Goal: Task Accomplishment & Management: Manage account settings

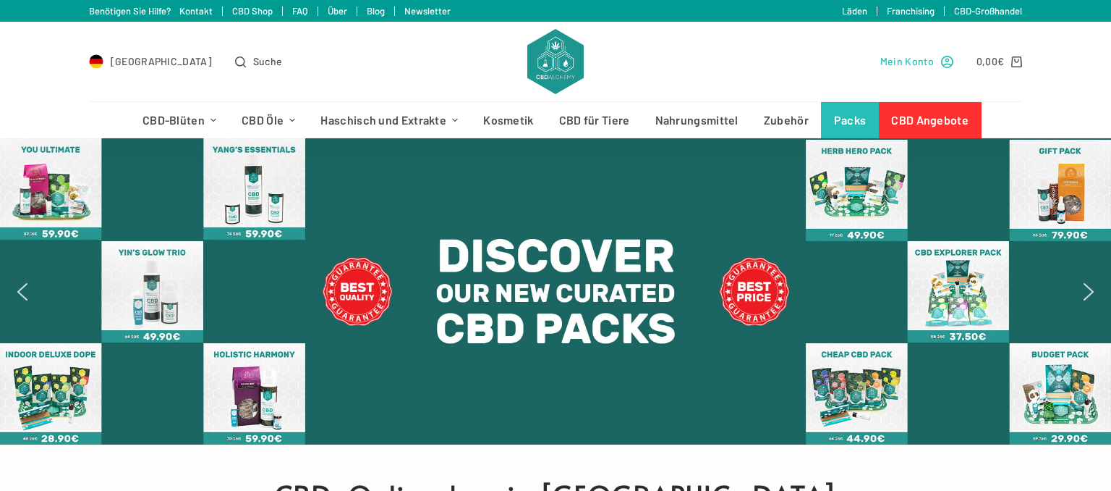
click at [892, 64] on span "Mein Konto" at bounding box center [908, 61] width 54 height 17
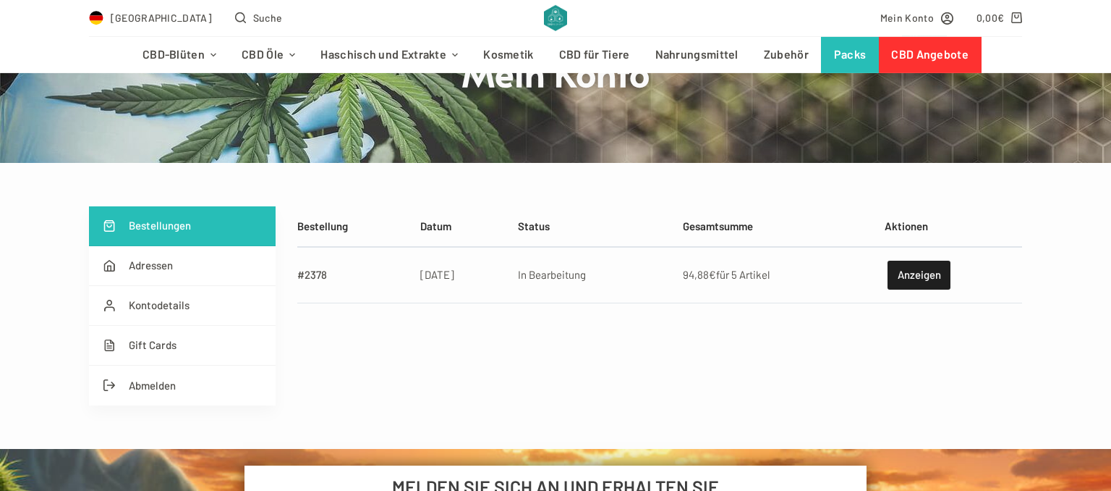
scroll to position [229, 0]
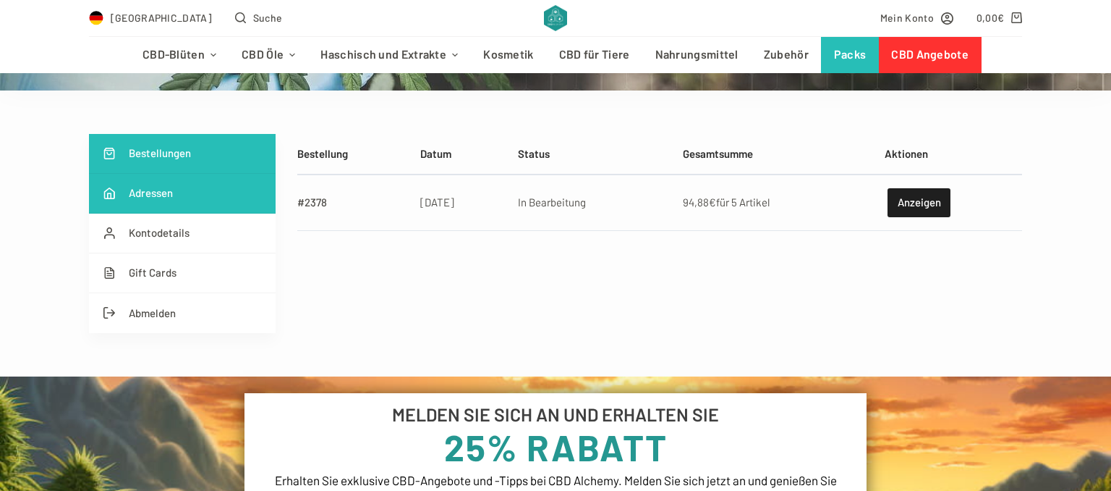
click at [166, 197] on link "Adressen" at bounding box center [182, 194] width 187 height 40
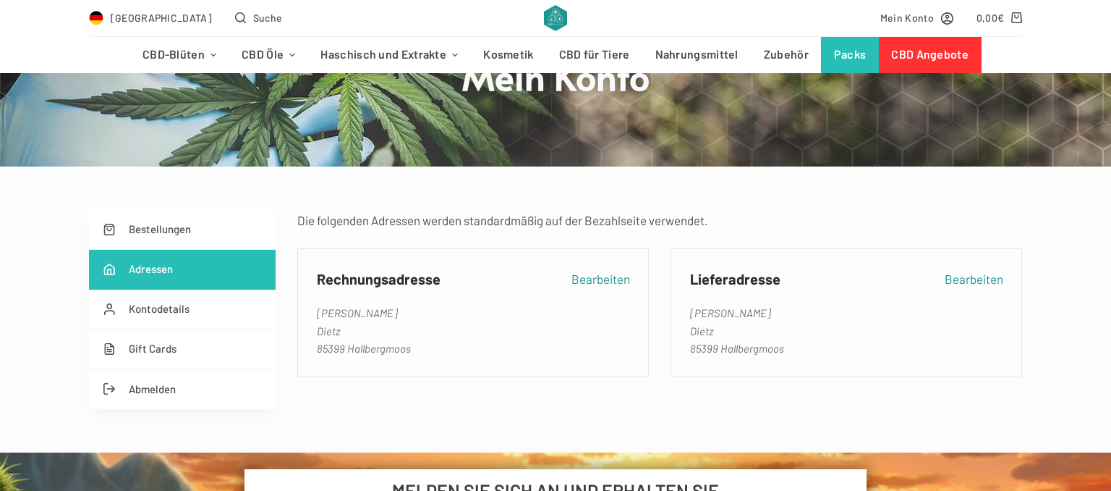
scroll to position [229, 0]
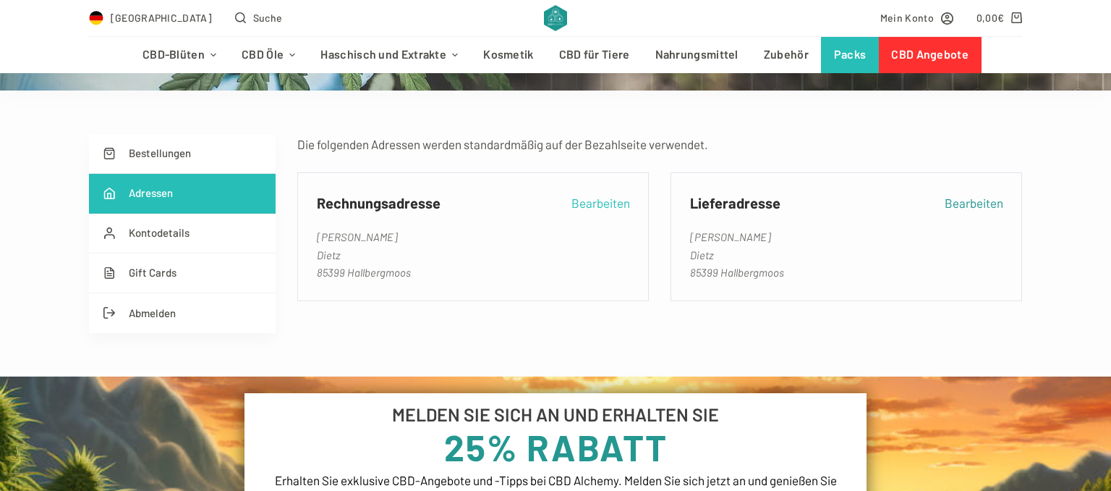
click at [598, 201] on link "Bearbeiten" at bounding box center [601, 202] width 59 height 20
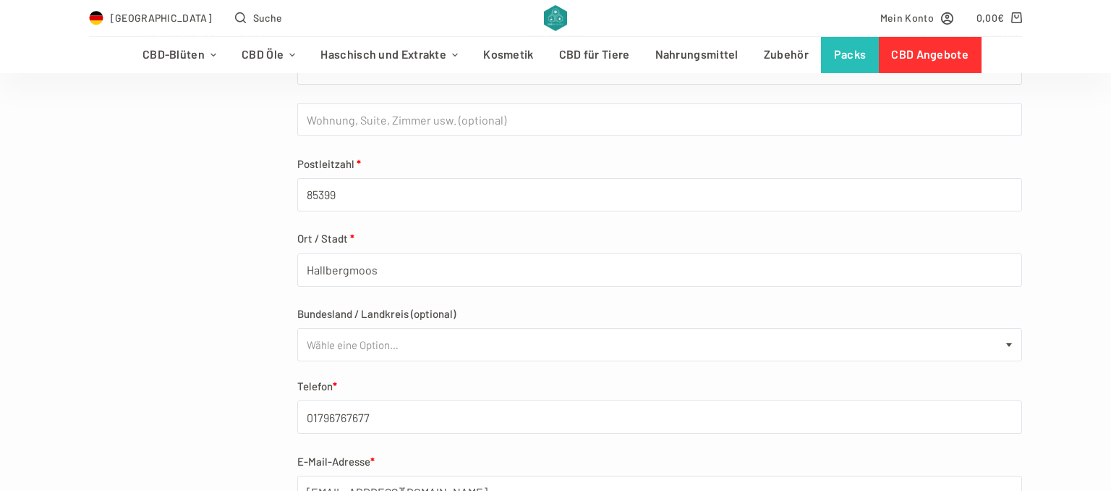
scroll to position [382, 0]
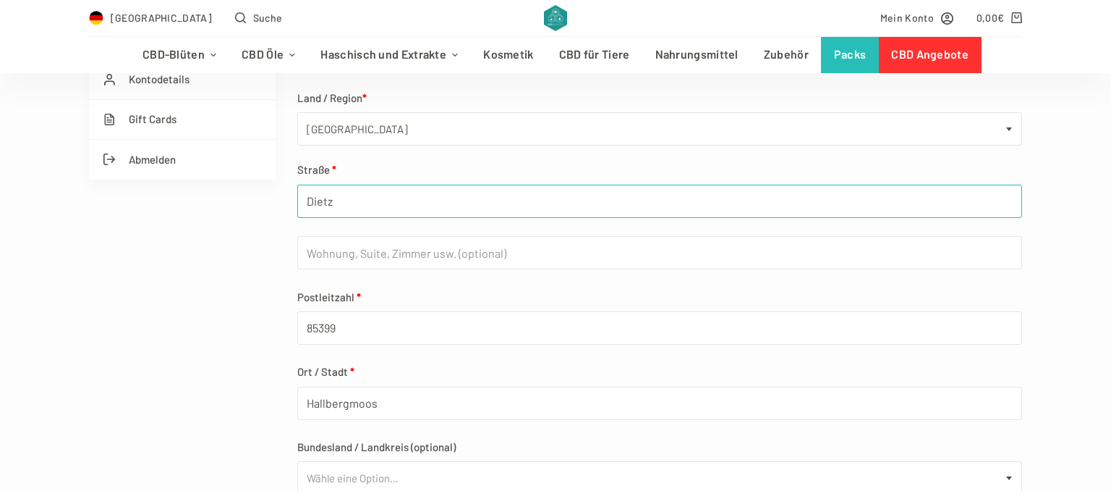
click at [430, 191] on input "Dietz" at bounding box center [659, 201] width 725 height 33
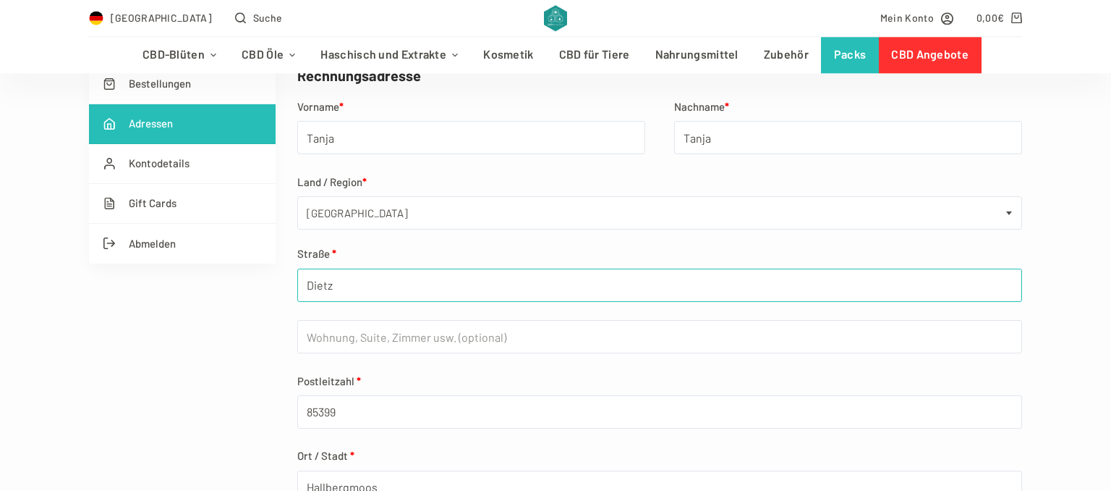
scroll to position [229, 0]
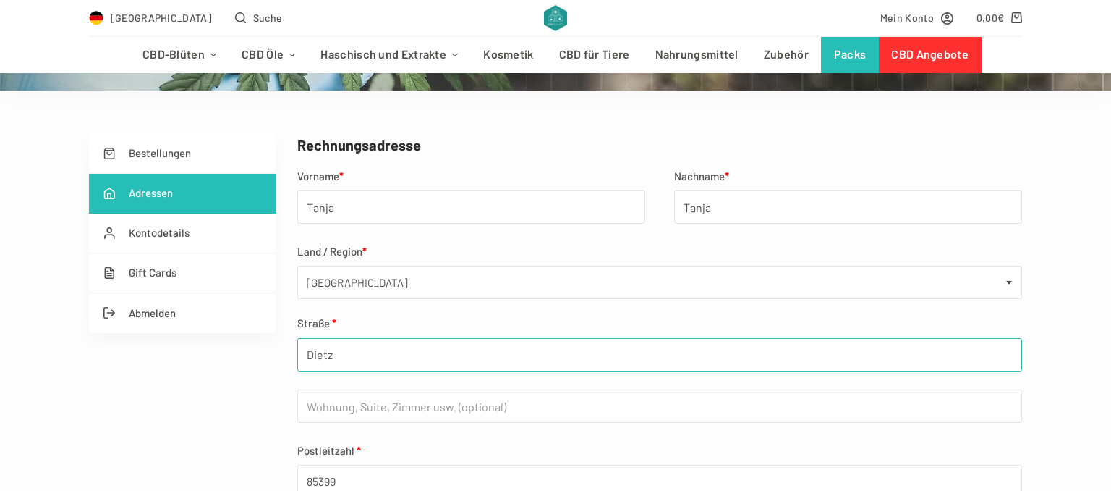
drag, startPoint x: 389, startPoint y: 340, endPoint x: 190, endPoint y: 375, distance: 202.7
click at [297, 371] on input "Dietz" at bounding box center [659, 354] width 725 height 33
type input "Maximilianstr. 56"
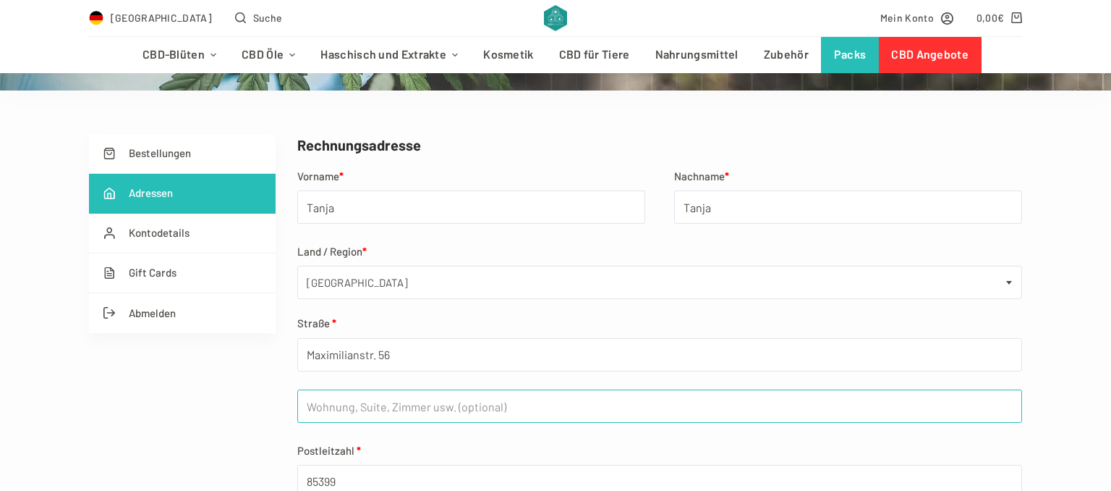
click at [368, 418] on input "Wohnung, Suite, Zimmer usw. (optional)" at bounding box center [659, 405] width 725 height 33
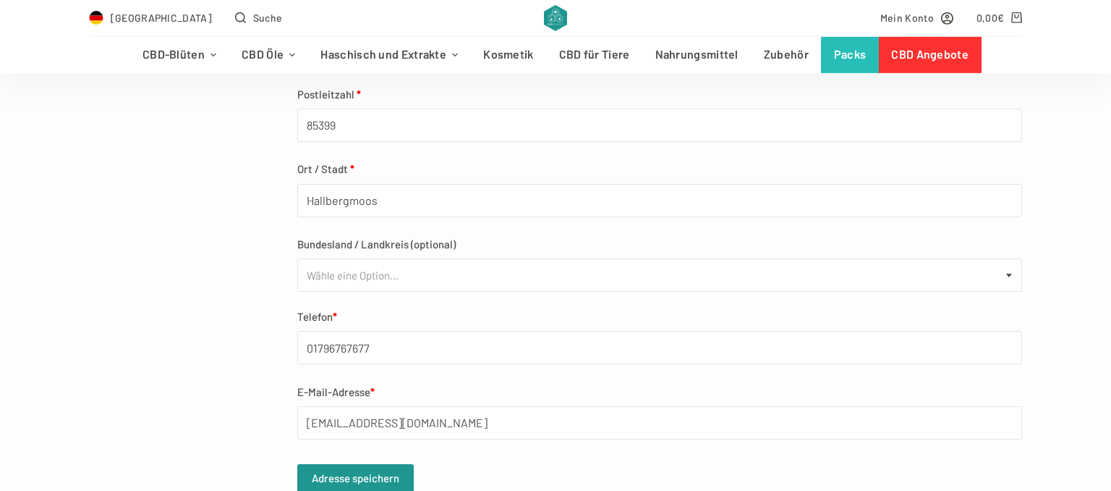
scroll to position [687, 0]
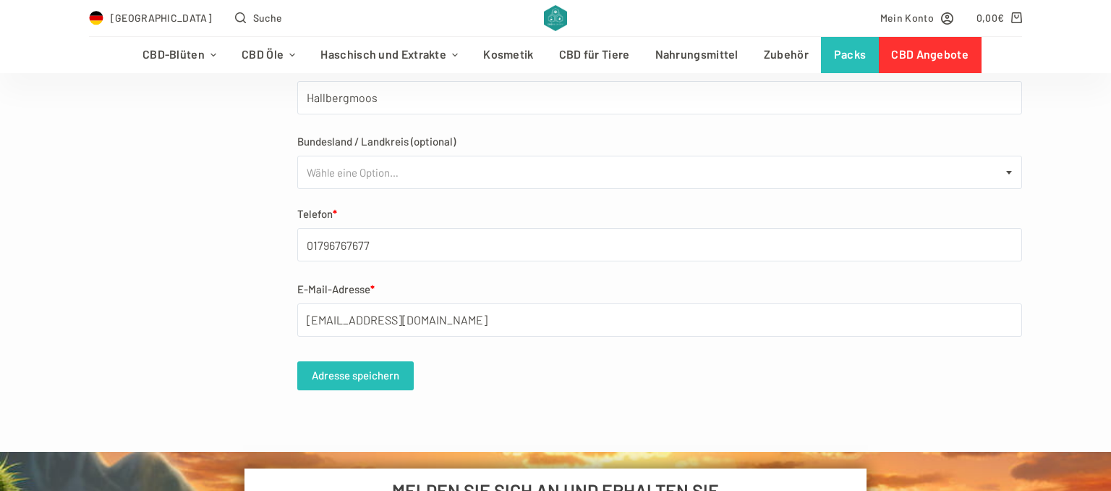
click at [357, 381] on button "Adresse speichern" at bounding box center [355, 375] width 116 height 29
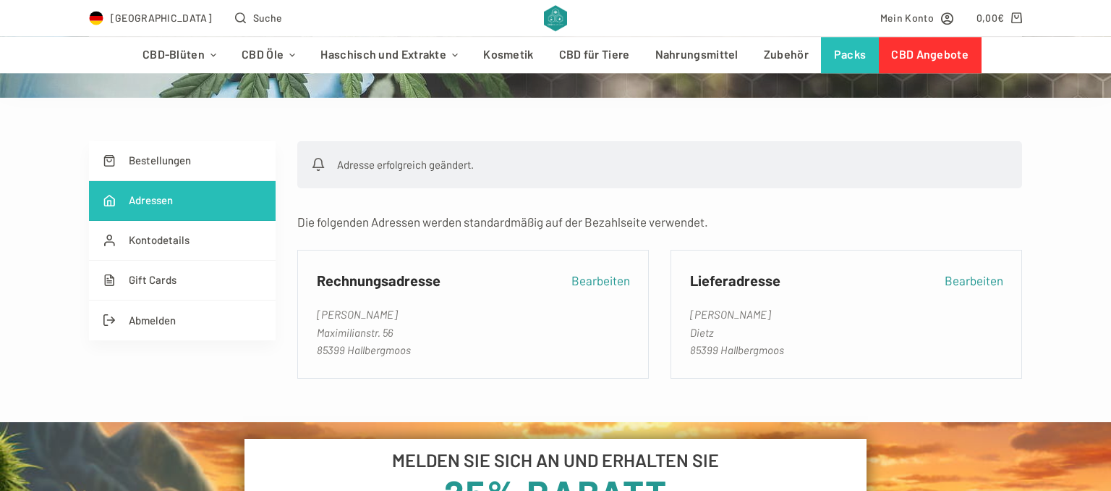
scroll to position [229, 0]
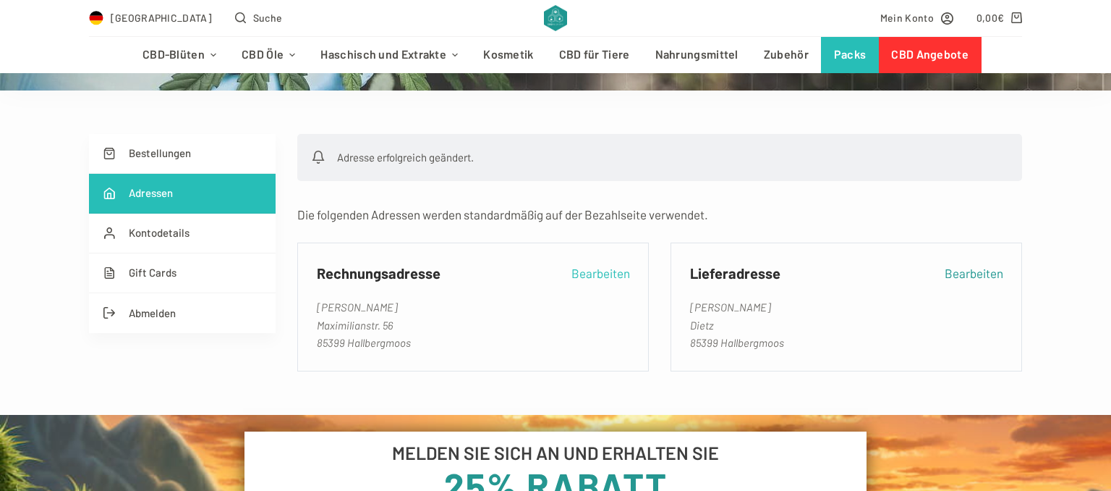
click at [605, 277] on link "Bearbeiten" at bounding box center [601, 273] width 59 height 20
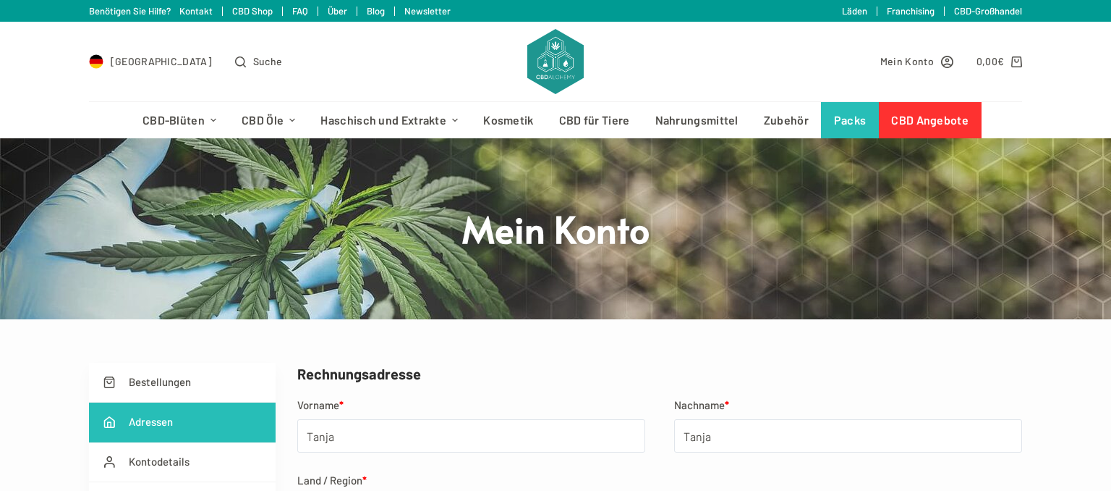
scroll to position [76, 0]
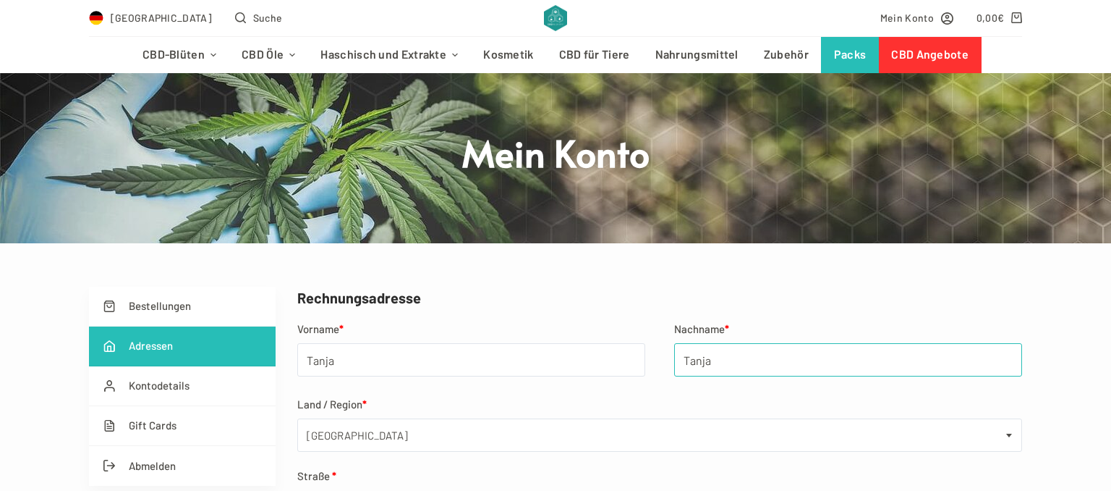
drag, startPoint x: 744, startPoint y: 368, endPoint x: 508, endPoint y: 339, distance: 237.7
drag, startPoint x: 724, startPoint y: 363, endPoint x: 547, endPoint y: 372, distance: 177.5
click at [674, 372] on input "Tanja" at bounding box center [848, 359] width 348 height 33
type input "Dietz"
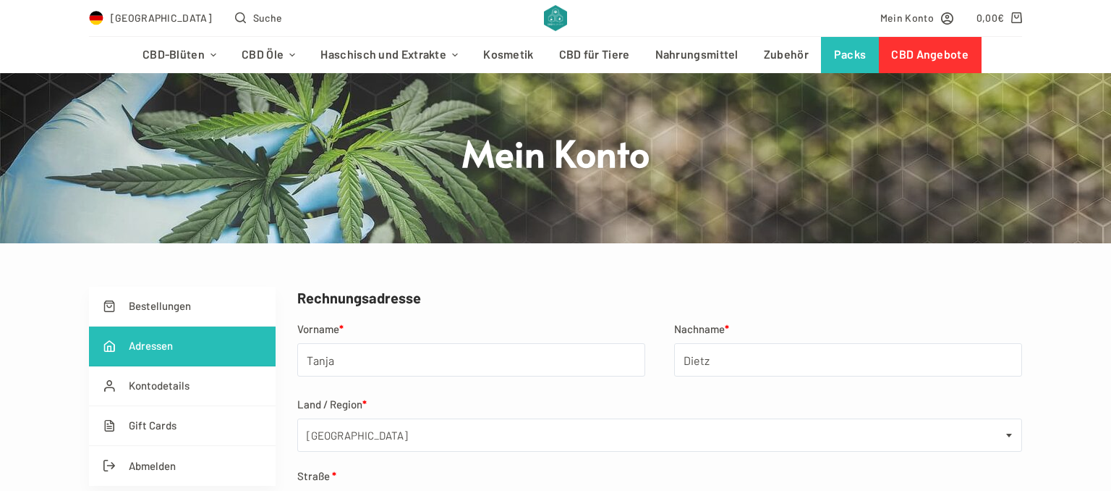
click at [522, 406] on label "Land / Region *" at bounding box center [659, 404] width 725 height 18
click at [297, 417] on select "Land/Region auswählen … Belgien Bulgarien Deutschland Dänemark Estland Finnland…" at bounding box center [297, 417] width 1 height 1
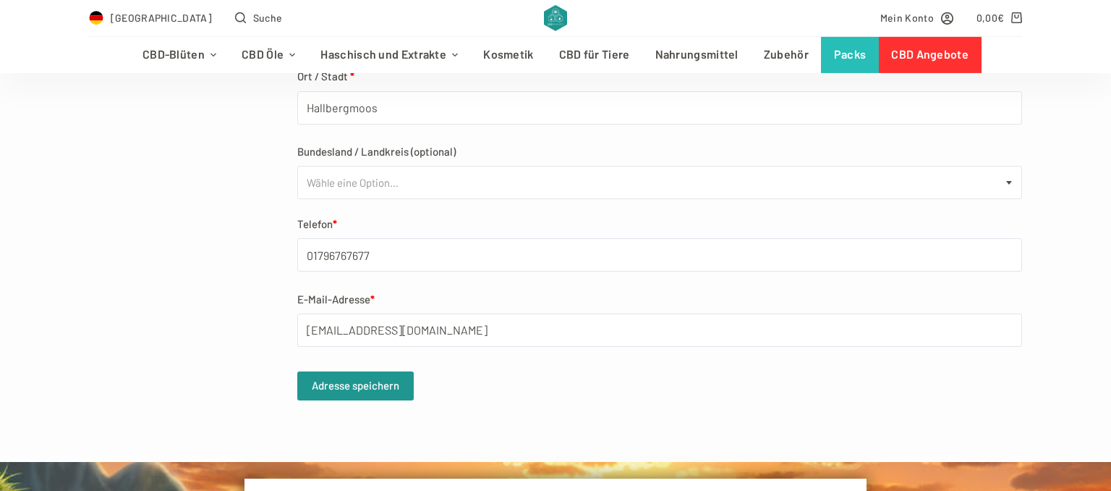
scroll to position [687, 0]
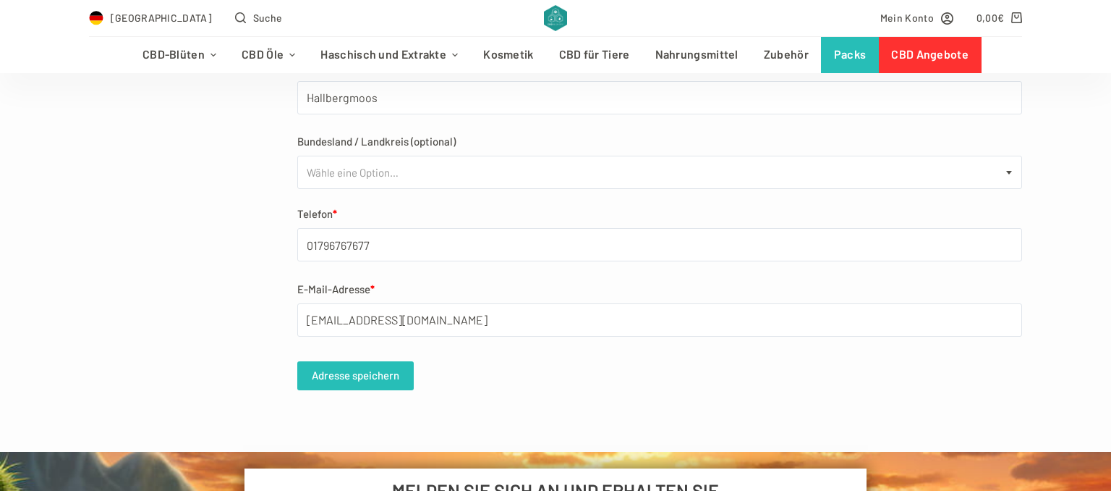
click at [365, 381] on button "Adresse speichern" at bounding box center [355, 375] width 116 height 29
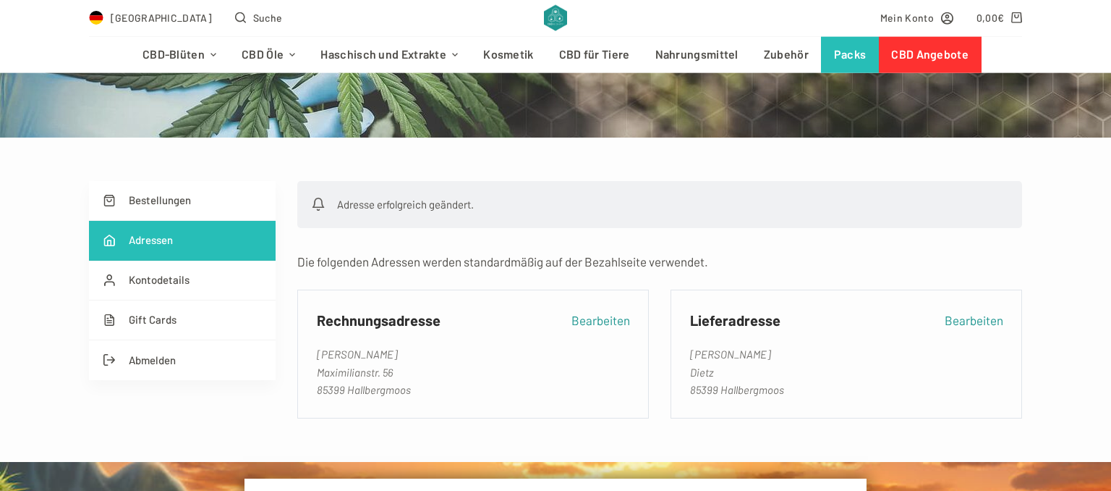
scroll to position [229, 0]
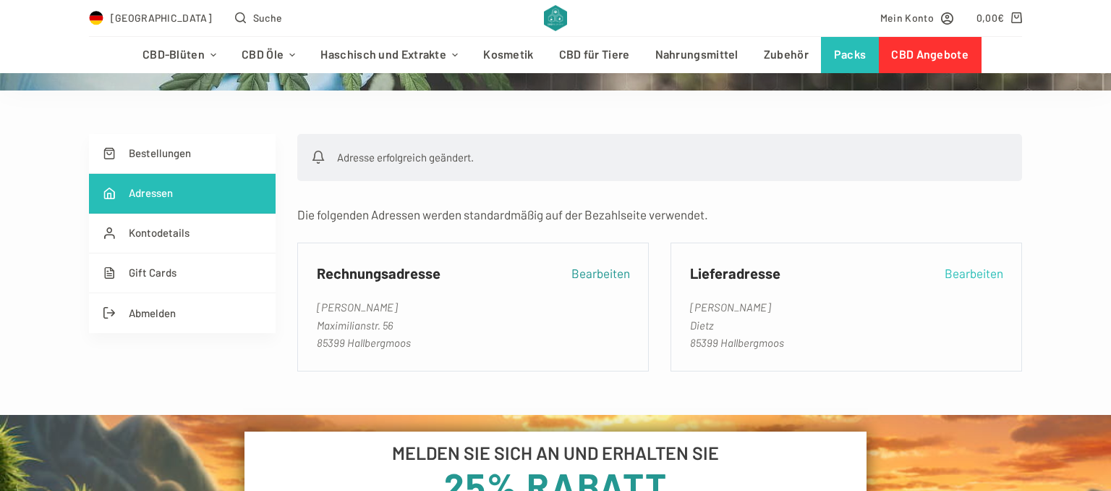
click at [977, 268] on link "Bearbeiten" at bounding box center [974, 273] width 59 height 20
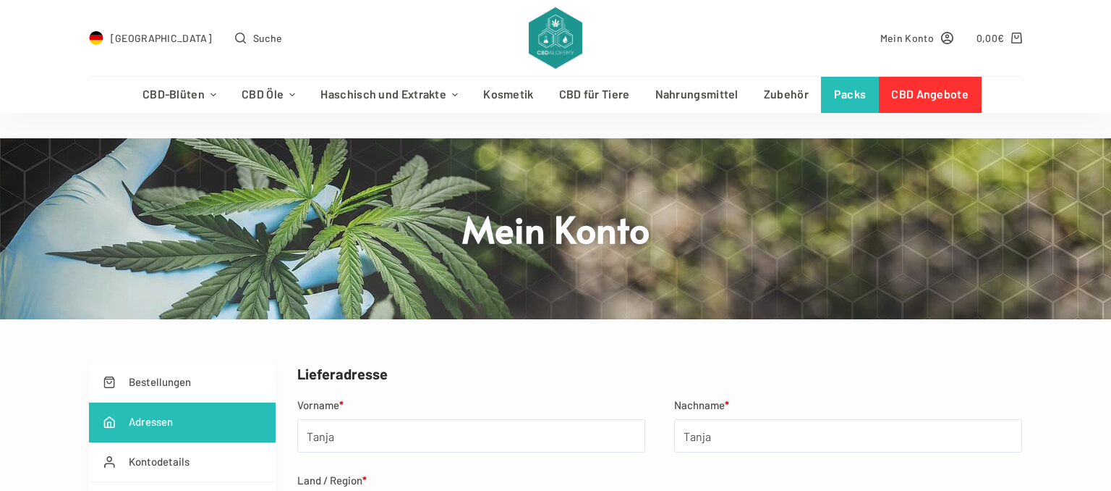
scroll to position [153, 0]
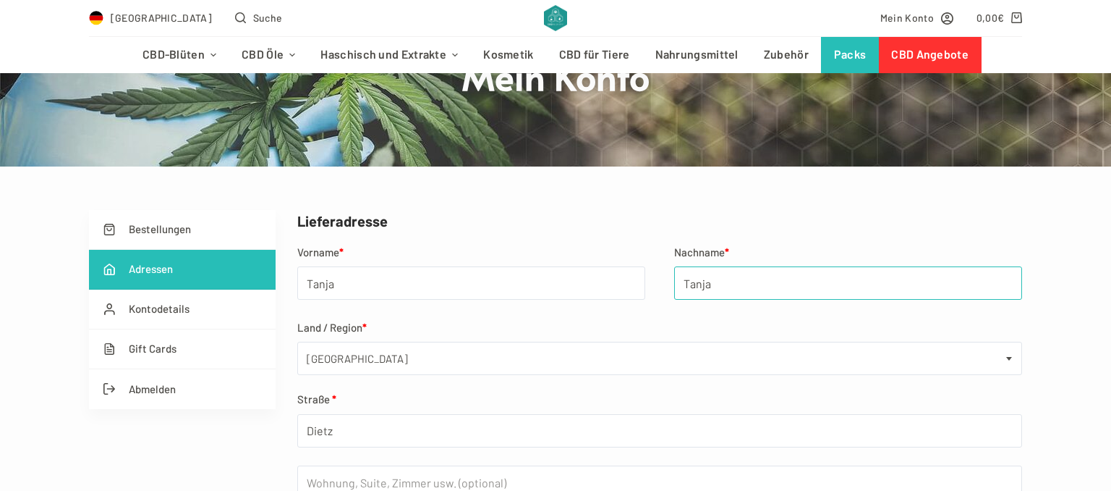
drag, startPoint x: 768, startPoint y: 284, endPoint x: 624, endPoint y: 287, distance: 144.8
click at [624, 287] on div "Vorname * Tanja Nachname * Tanja Land / Region * Land/Region auswählen … Belgie…" at bounding box center [659, 482] width 725 height 478
drag, startPoint x: 734, startPoint y: 281, endPoint x: 632, endPoint y: 278, distance: 102.1
click at [674, 278] on input "Tanja" at bounding box center [848, 282] width 348 height 33
type input "Dietz"
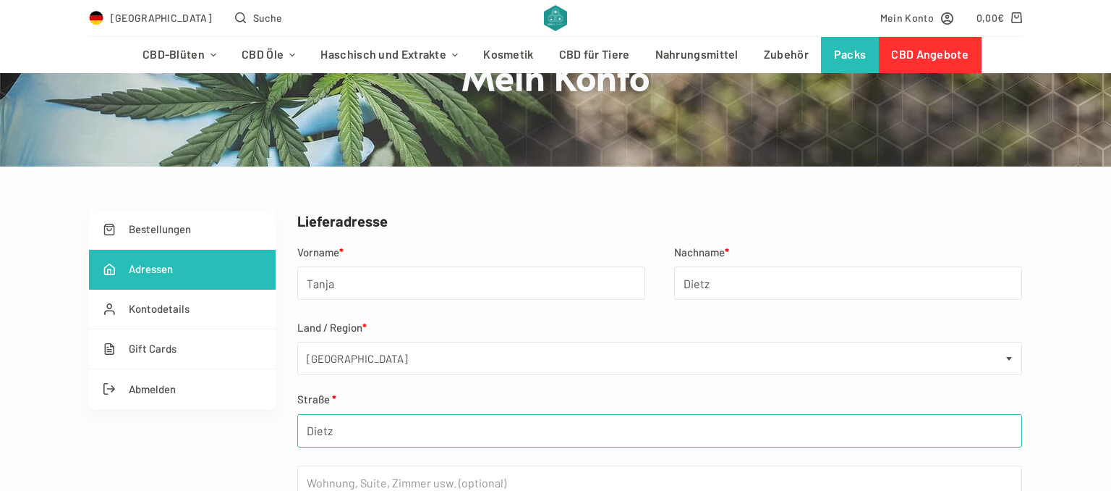
drag, startPoint x: 362, startPoint y: 423, endPoint x: 195, endPoint y: 406, distance: 167.2
click at [297, 414] on input "Dietz" at bounding box center [659, 430] width 725 height 33
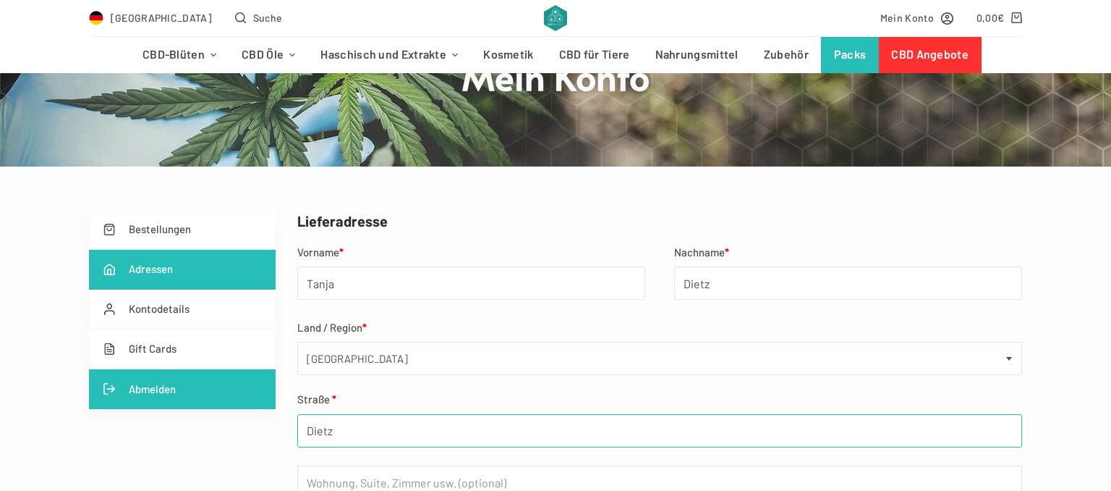
type input ";"
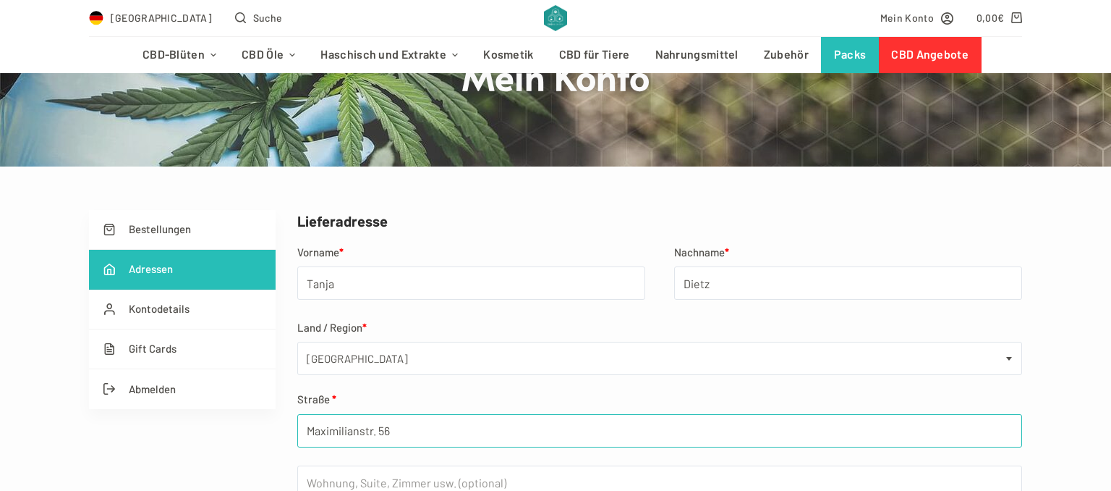
click at [421, 436] on input "Maximilianstr. 56" at bounding box center [659, 430] width 725 height 33
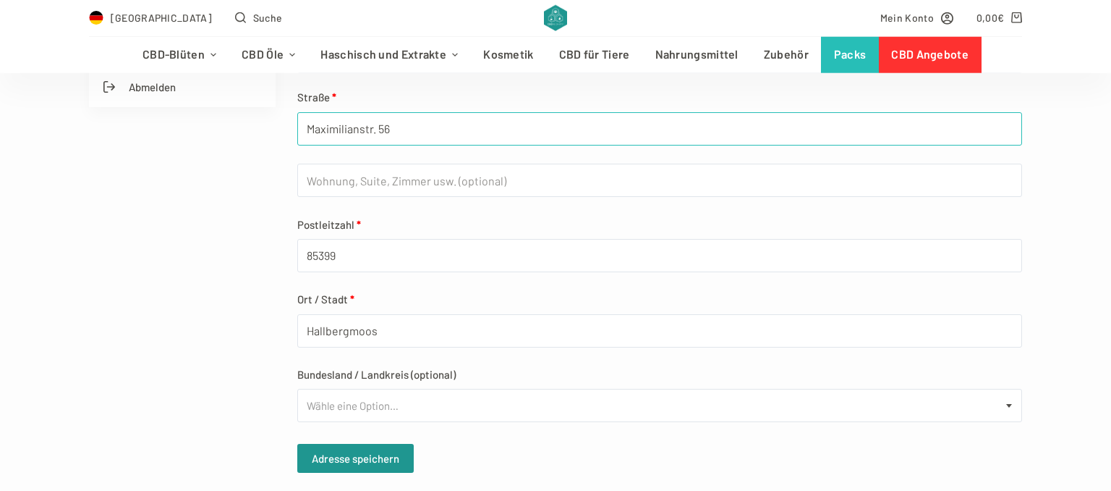
scroll to position [458, 0]
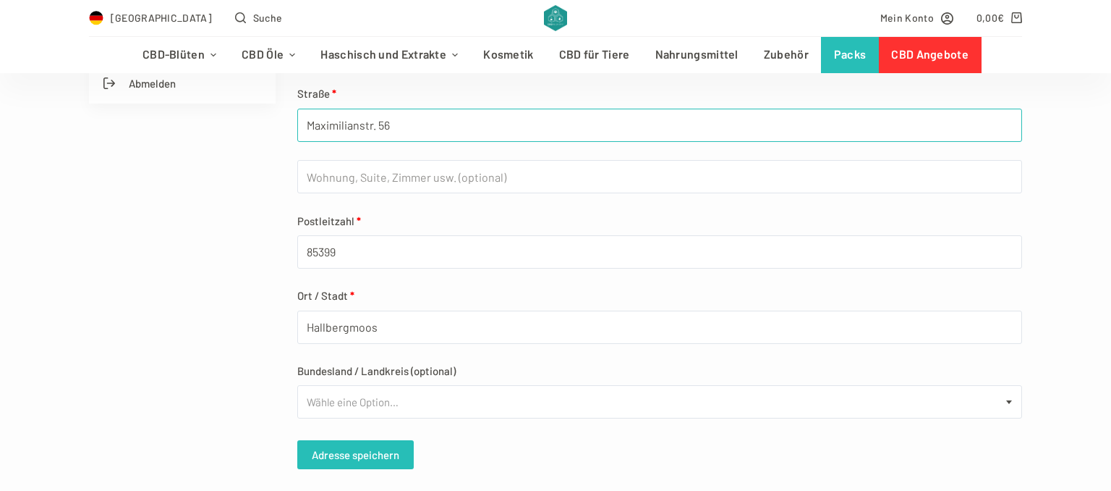
type input "Maximilianstr. 56"
click at [363, 459] on button "Adresse speichern" at bounding box center [355, 454] width 116 height 29
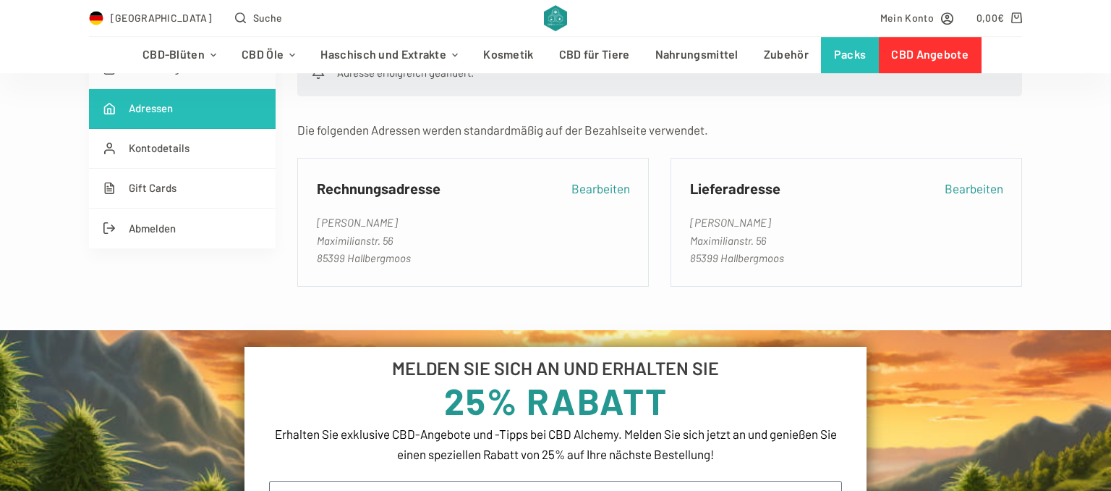
scroll to position [229, 0]
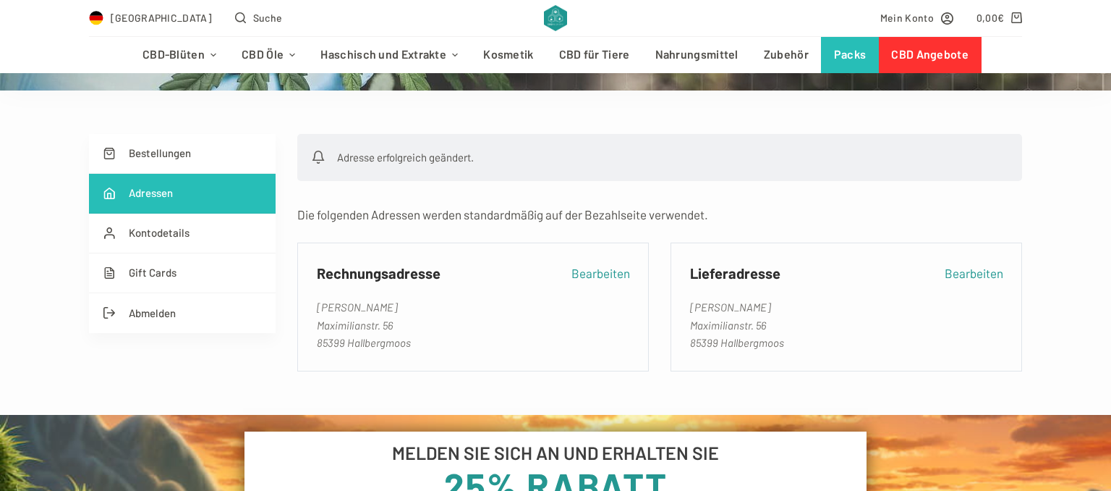
drag, startPoint x: 418, startPoint y: 344, endPoint x: 303, endPoint y: 297, distance: 124.6
click at [303, 297] on div "Rechnungsadresse Bearbeiten [PERSON_NAME]. 56 85399 [GEOGRAPHIC_DATA]" at bounding box center [473, 306] width 352 height 128
copy address "[PERSON_NAME] Maximilianstr. 56 85399 [GEOGRAPHIC_DATA]"
